Goal: Navigation & Orientation: Find specific page/section

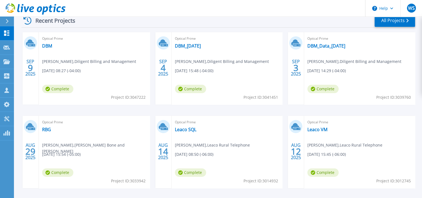
scroll to position [79, 0]
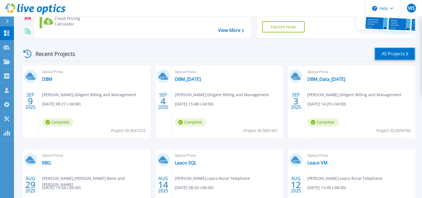
click at [391, 56] on link "All Projects" at bounding box center [395, 53] width 40 height 13
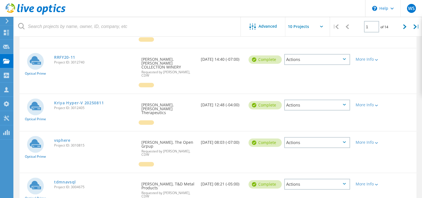
scroll to position [301, 0]
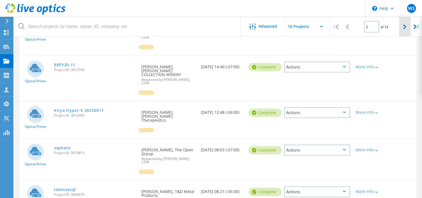
click at [404, 26] on icon at bounding box center [404, 26] width 3 height 5
type input "2"
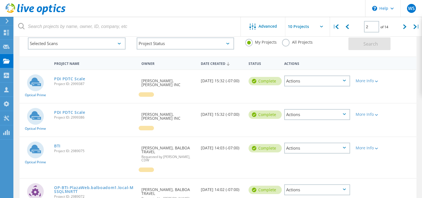
scroll to position [0, 0]
